Goal: Navigation & Orientation: Find specific page/section

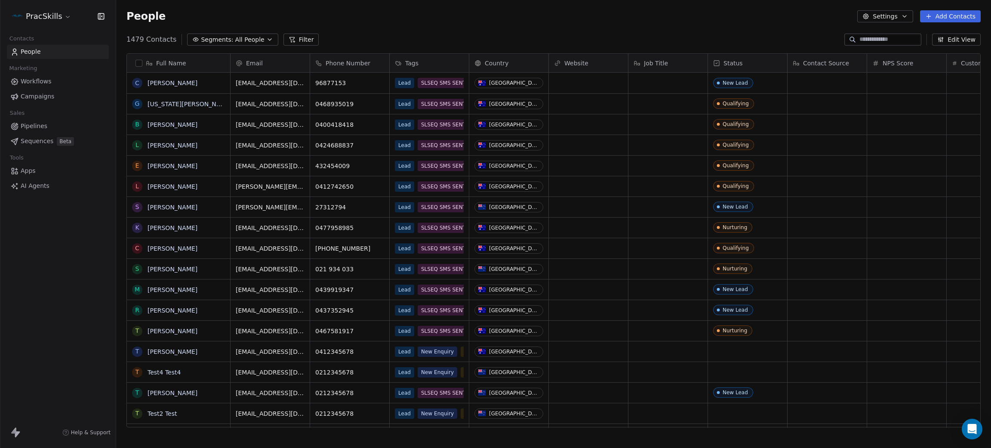
scroll to position [384, 865]
click at [32, 15] on html "PracSkills Contacts People Marketing Workflows Campaigns Sales Pipelines Sequen…" at bounding box center [495, 224] width 991 height 448
click at [51, 256] on html "PracSkills Contacts People Marketing Workflows Campaigns Sales Pipelines Sequen…" at bounding box center [495, 224] width 991 height 448
click at [37, 96] on span "Campaigns" at bounding box center [38, 96] width 34 height 9
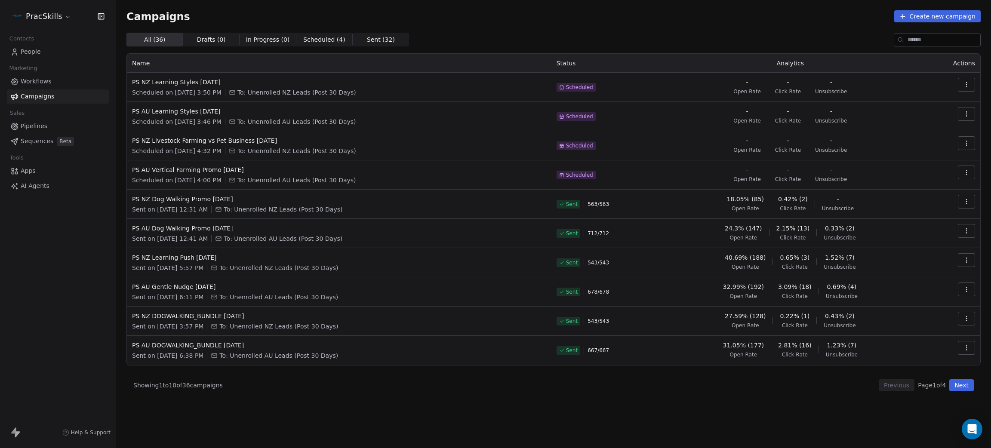
click at [660, 298] on button "Next" at bounding box center [961, 385] width 25 height 12
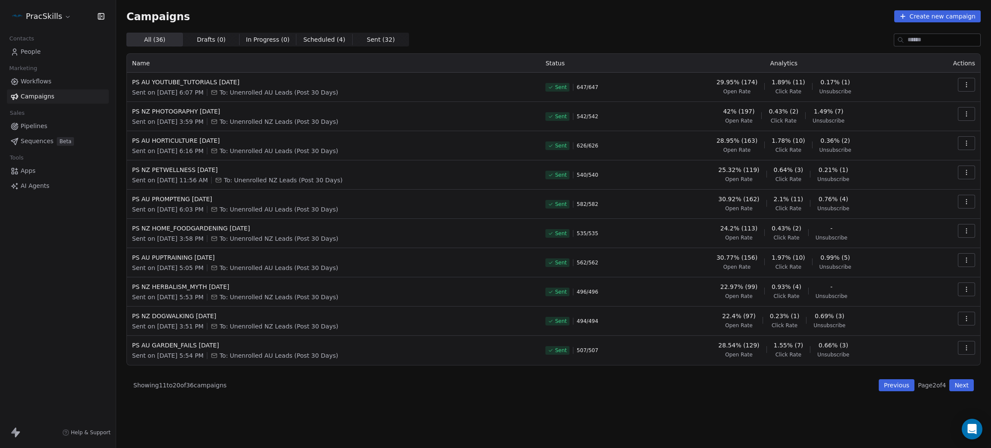
click at [660, 298] on button "Previous" at bounding box center [896, 385] width 36 height 12
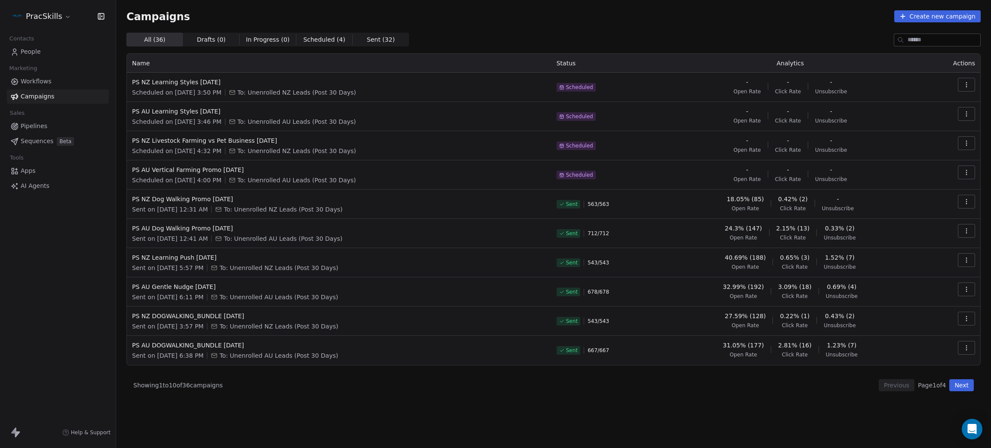
click at [43, 18] on html "PracSkills Contacts People Marketing Workflows Campaigns Sales Pipelines Sequen…" at bounding box center [495, 224] width 991 height 448
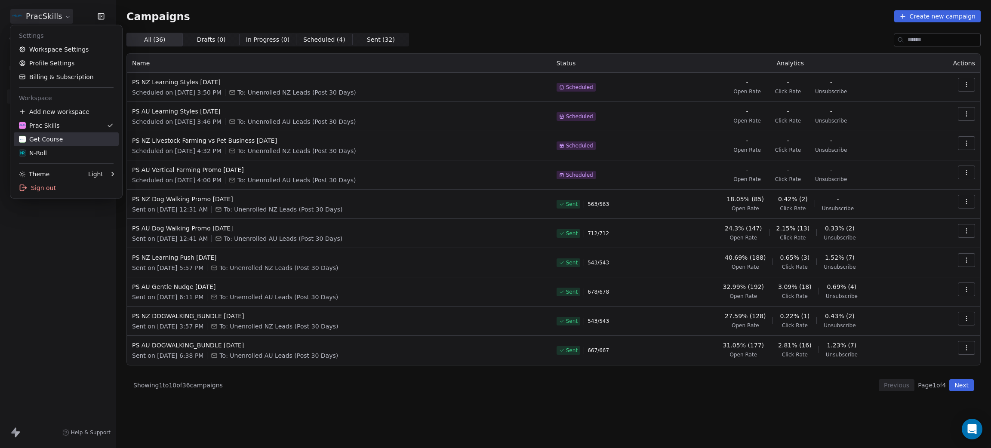
click at [46, 138] on div "Get Course" at bounding box center [41, 139] width 44 height 9
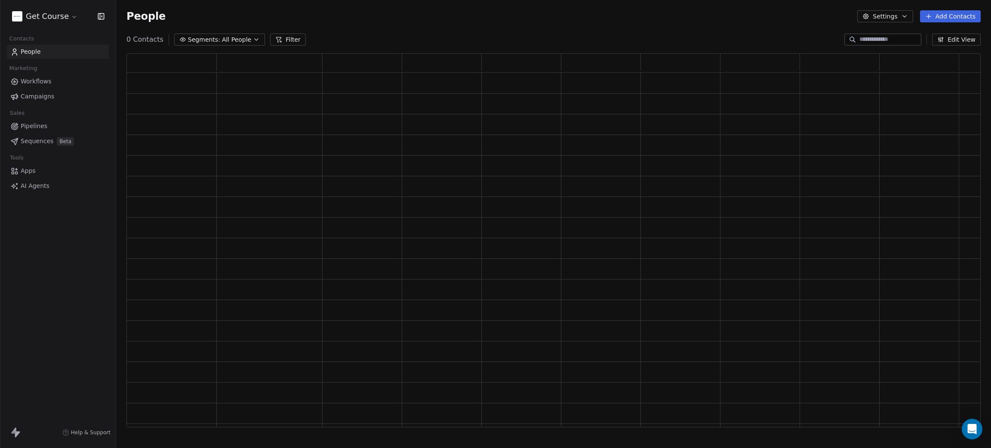
scroll to position [363, 844]
click at [55, 18] on html "Get Course Contacts People Marketing Workflows Campaigns Sales Pipelines Sequen…" at bounding box center [495, 224] width 991 height 448
click at [45, 252] on html "Get Course Contacts People Marketing Workflows Campaigns Sales Pipelines Sequen…" at bounding box center [495, 224] width 991 height 448
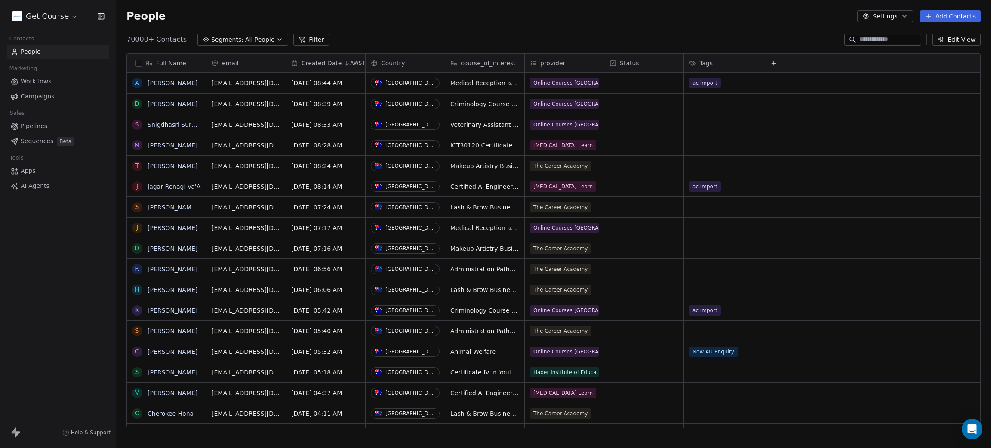
scroll to position [384, 865]
click at [38, 94] on span "Campaigns" at bounding box center [38, 96] width 34 height 9
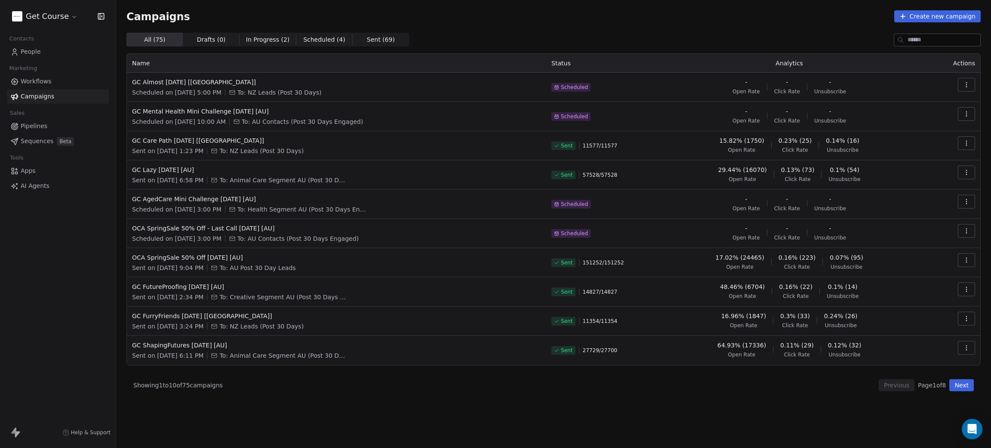
click at [660, 298] on button "Next" at bounding box center [961, 385] width 25 height 12
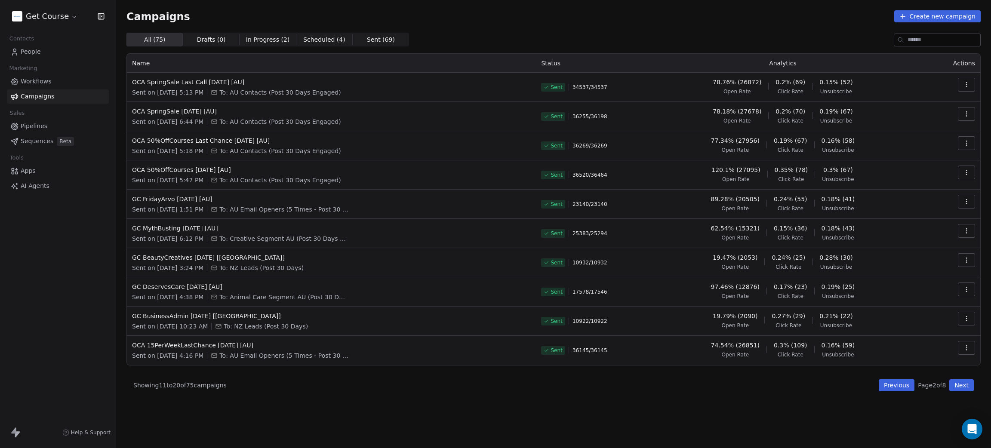
click at [660, 298] on button "Previous" at bounding box center [896, 385] width 36 height 12
